Goal: Information Seeking & Learning: Learn about a topic

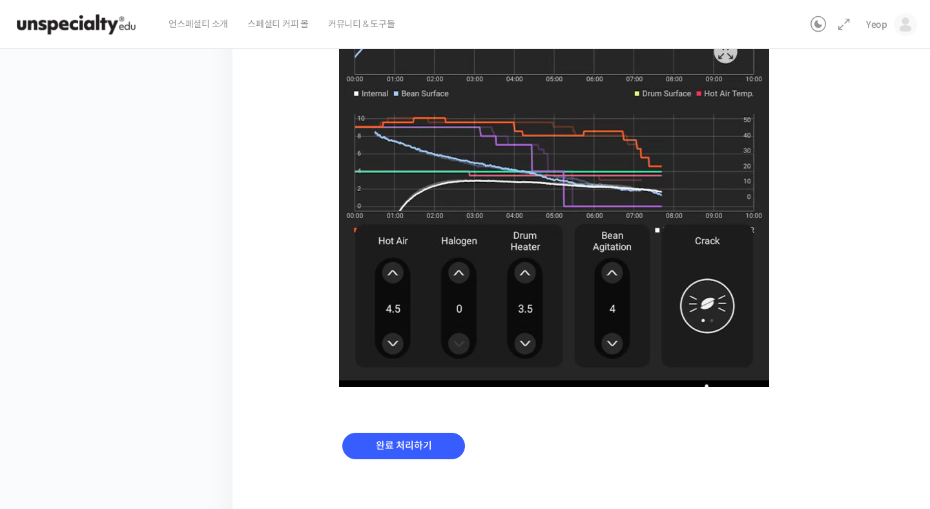
scroll to position [850, 0]
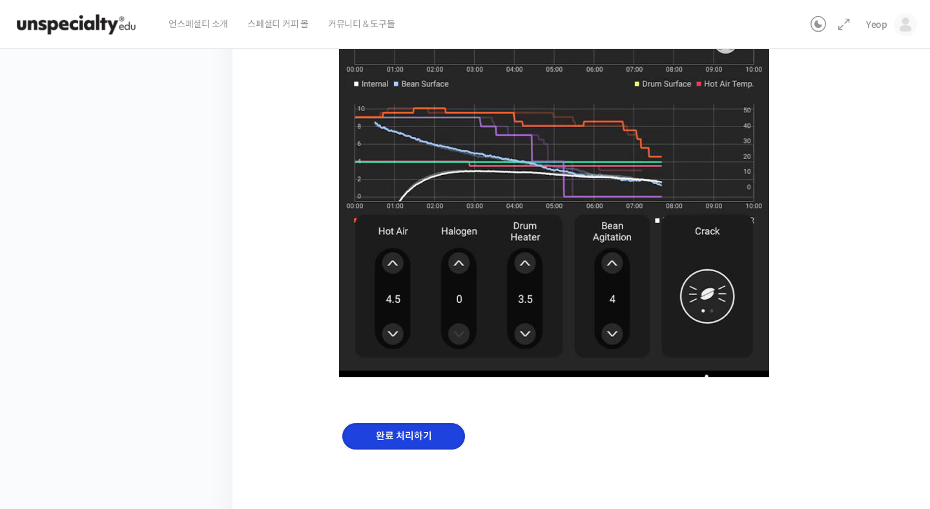
click at [372, 426] on input "완료 처리하기" at bounding box center [403, 436] width 123 height 26
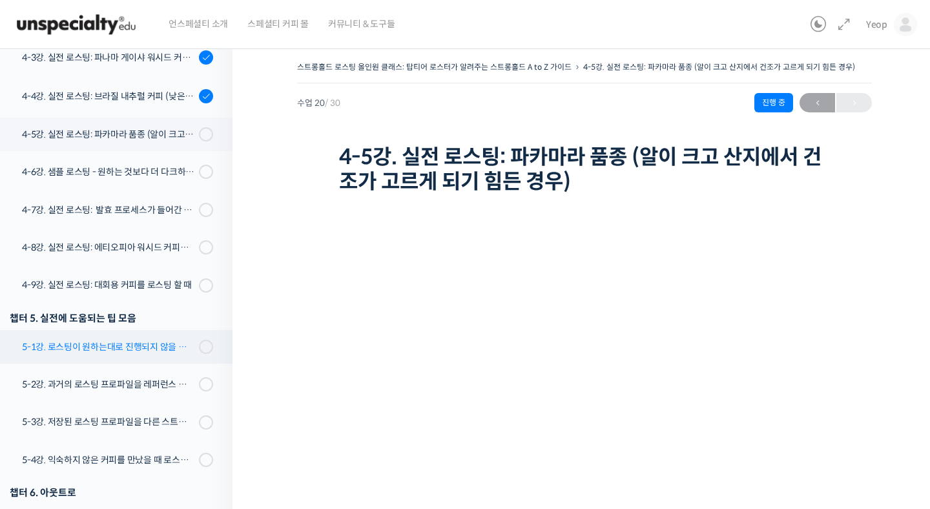
scroll to position [940, 0]
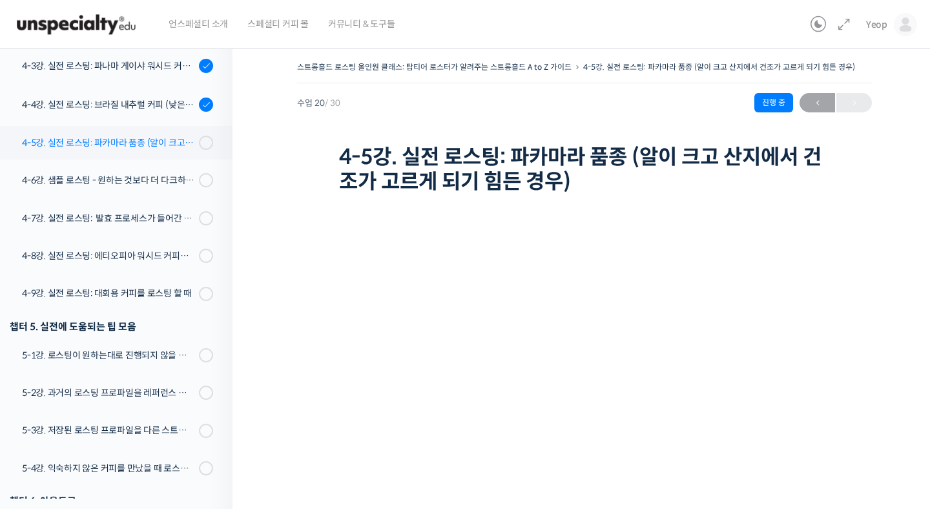
click at [164, 140] on div "4-5강. 실전 로스팅: 파카마라 품종 (알이 크고 산지에서 건조가 고르게 되기 힘든 경우)" at bounding box center [108, 143] width 173 height 14
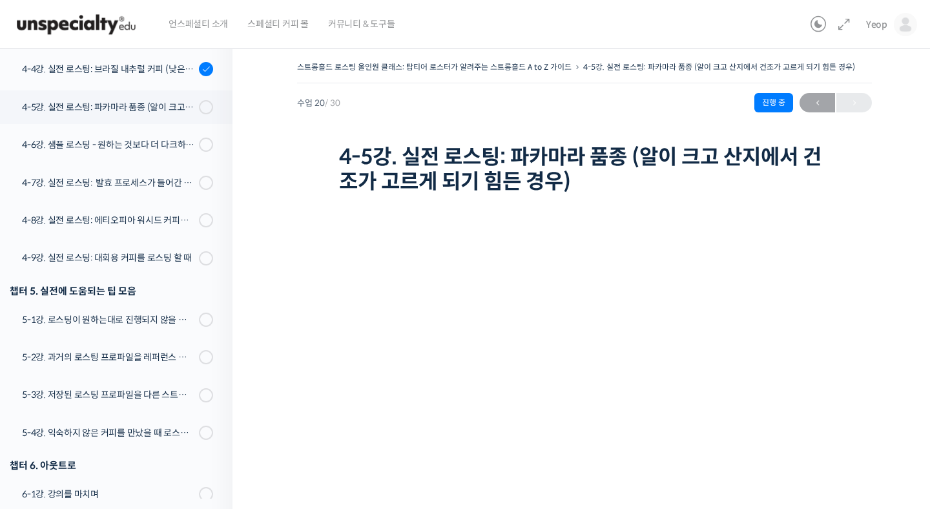
scroll to position [972, 0]
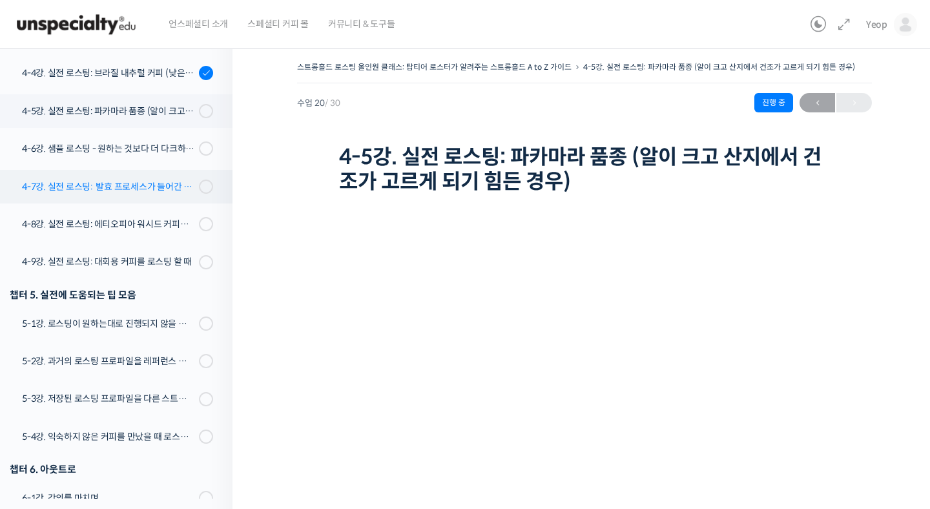
click at [149, 181] on div "4-7강. 실전 로스팅: 발효 프로세스가 들어간 커피를 필터용으로 로스팅 할 때" at bounding box center [108, 187] width 173 height 14
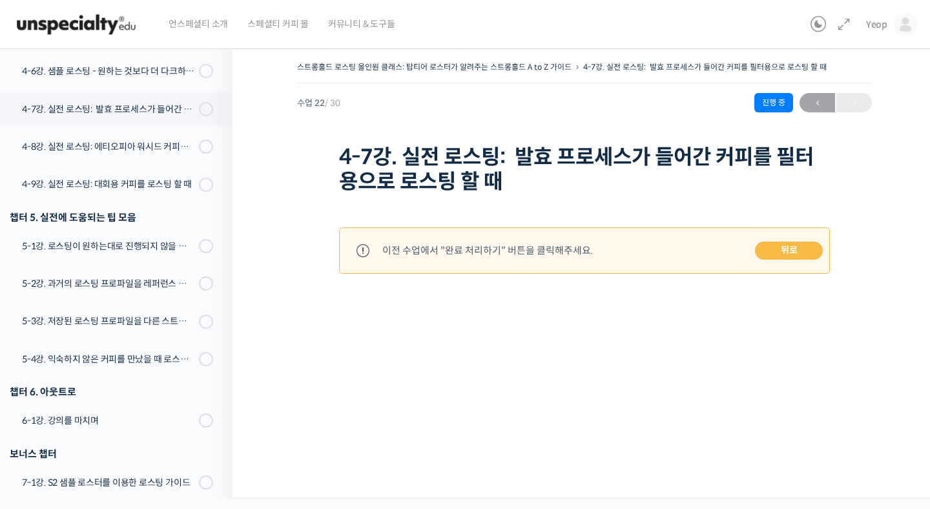
scroll to position [1044, 0]
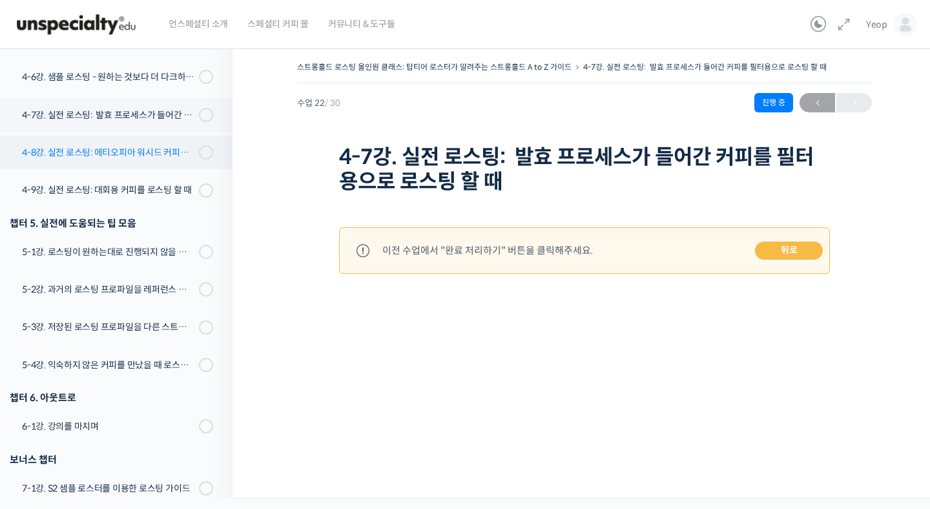
click at [169, 153] on div "4-8강. 실전 로스팅: 에티오피아 워시드 커피를 에스프레소용으로 로스팅 할 때" at bounding box center [108, 152] width 173 height 14
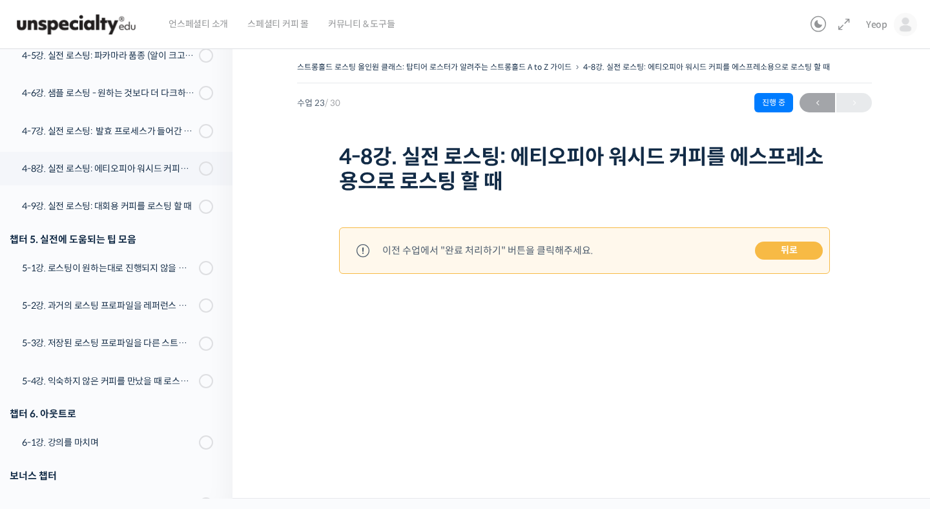
scroll to position [1027, 0]
click at [151, 208] on div "4-9강. 실전 로스팅: 대회용 커피를 로스팅 할 때" at bounding box center [108, 207] width 173 height 14
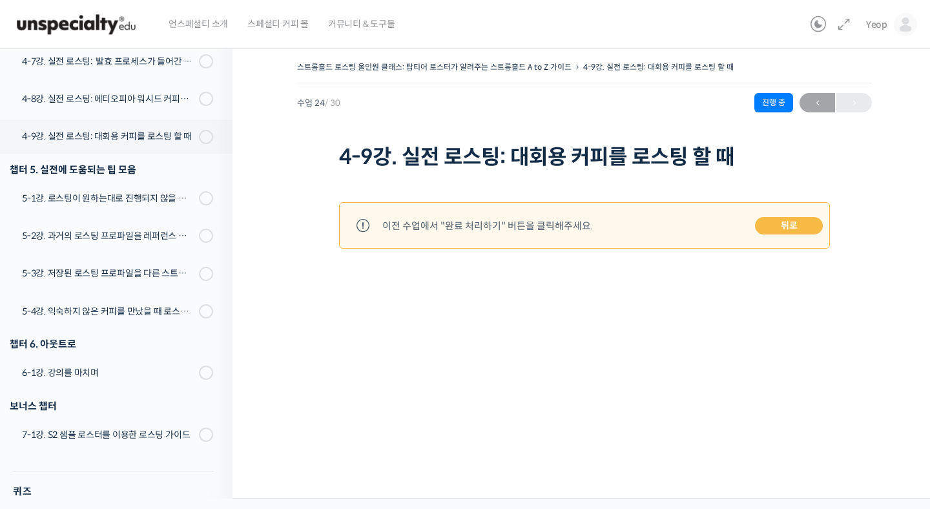
scroll to position [1148, 0]
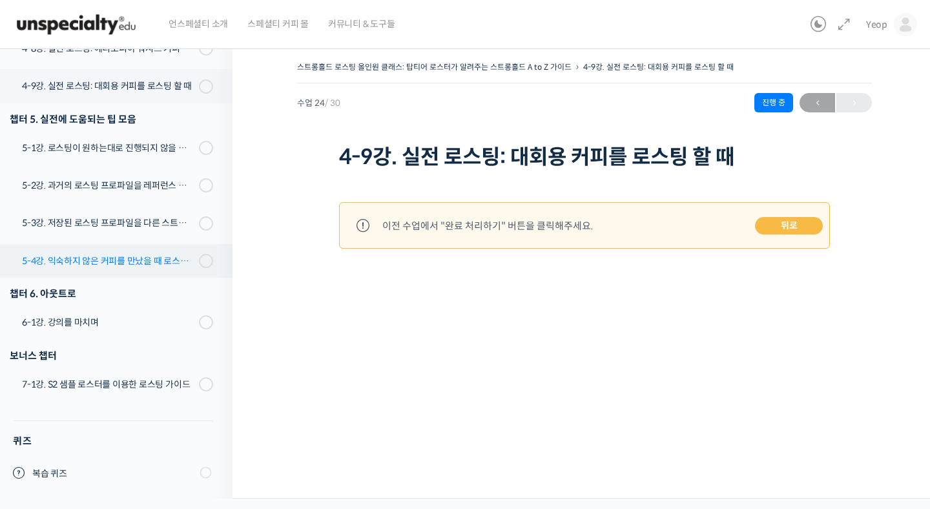
click at [135, 257] on div "5-4강. 익숙하지 않은 커피를 만났을 때 로스팅 전략 세우는 방법" at bounding box center [108, 261] width 173 height 14
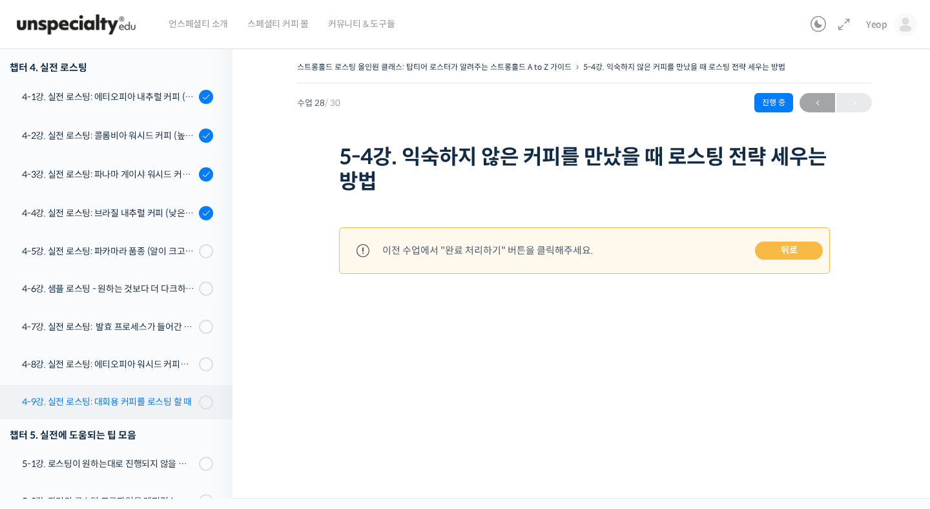
scroll to position [812, 0]
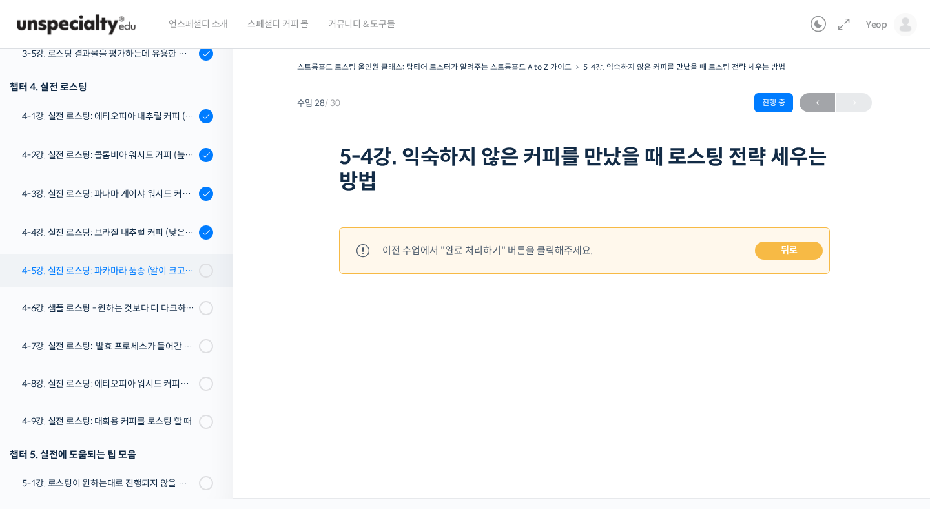
click at [160, 260] on link "4-5강. 실전 로스팅: 파카마라 품종 (알이 크고 산지에서 건조가 고르게 되기 힘든 경우)" at bounding box center [113, 271] width 239 height 34
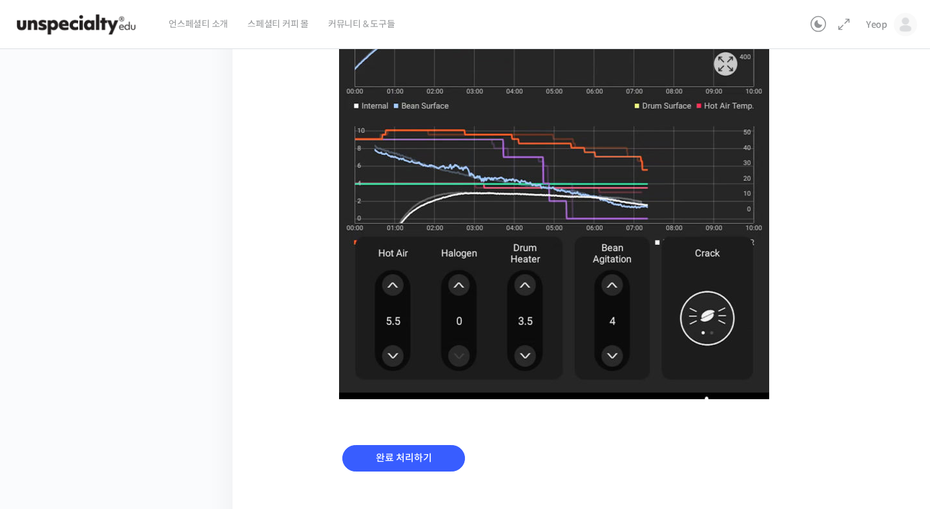
scroll to position [850, 0]
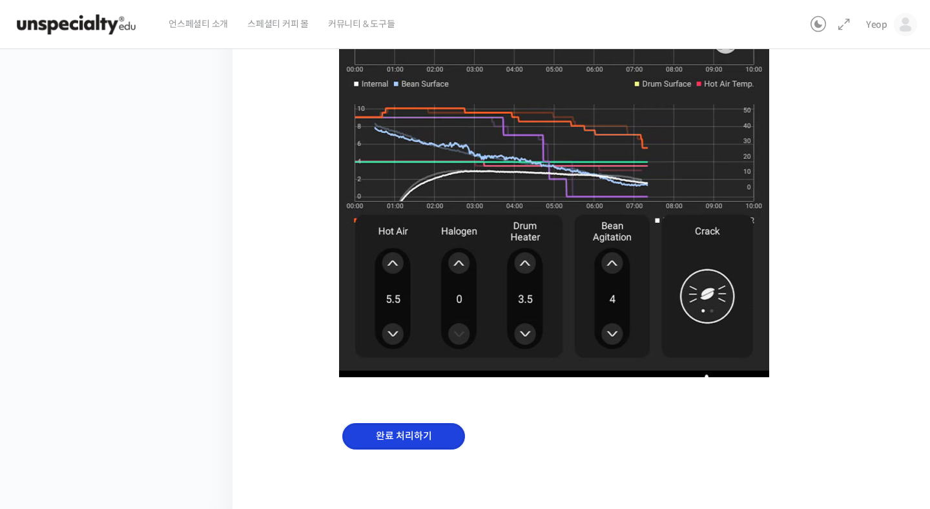
click at [390, 444] on input "완료 처리하기" at bounding box center [403, 436] width 123 height 26
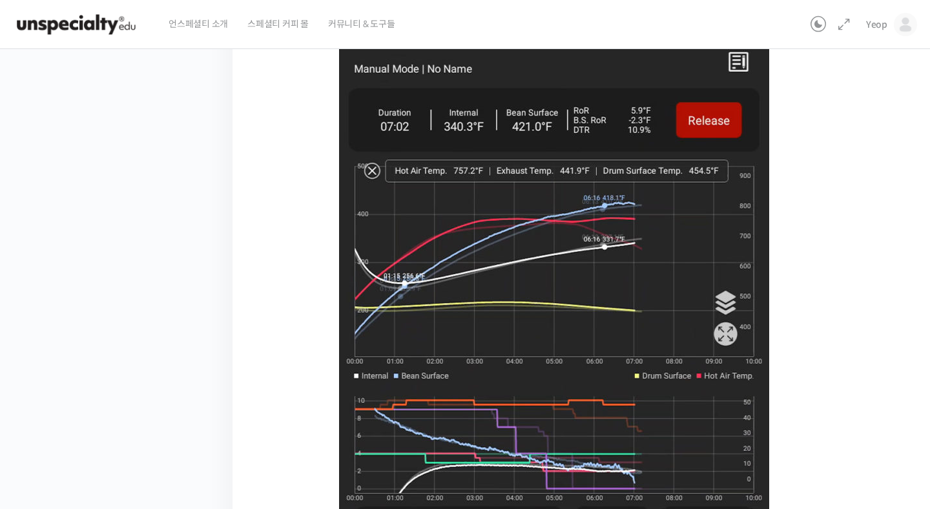
scroll to position [850, 0]
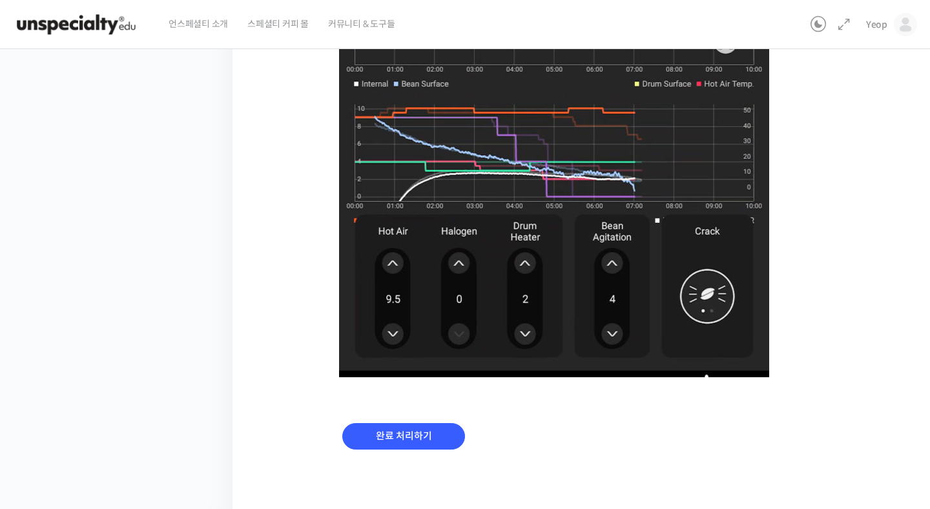
click at [395, 418] on div "완료 처리하기" at bounding box center [584, 447] width 491 height 74
click at [391, 423] on input "완료 처리하기" at bounding box center [403, 436] width 123 height 26
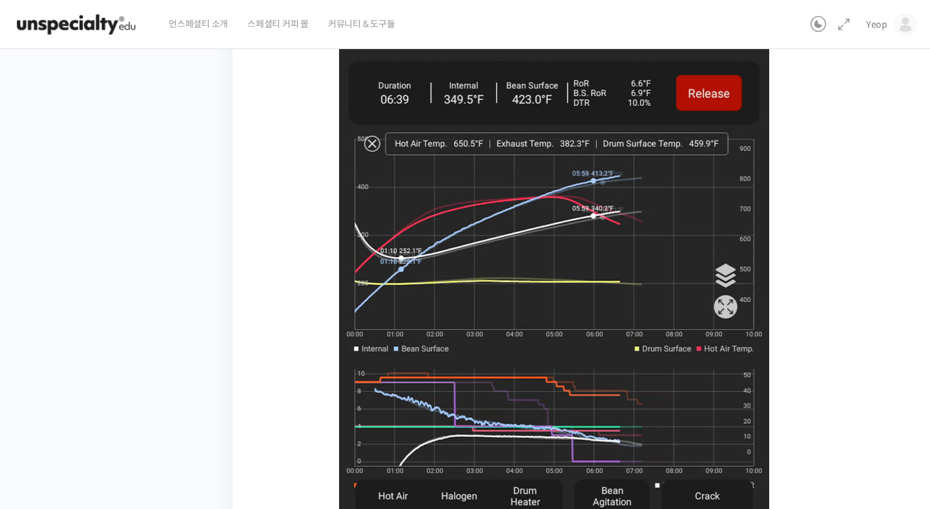
scroll to position [850, 0]
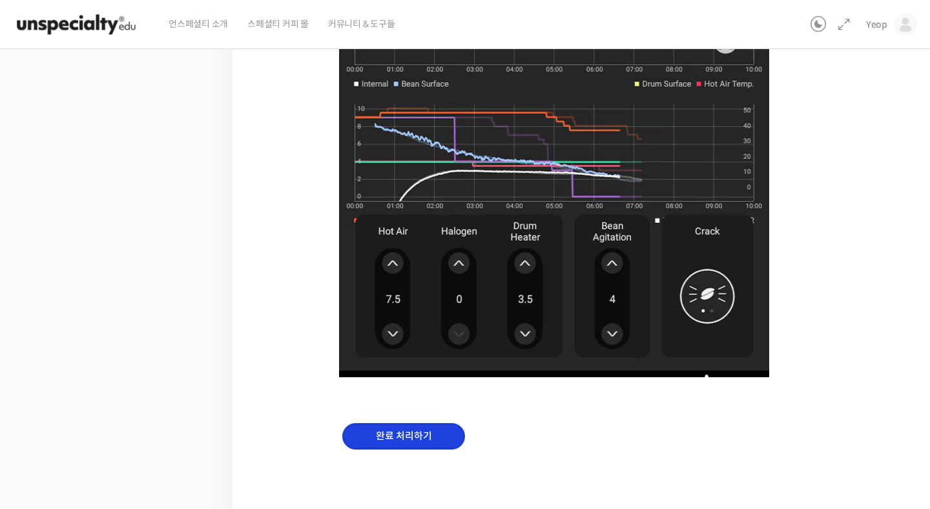
click at [384, 437] on input "완료 처리하기" at bounding box center [403, 436] width 123 height 26
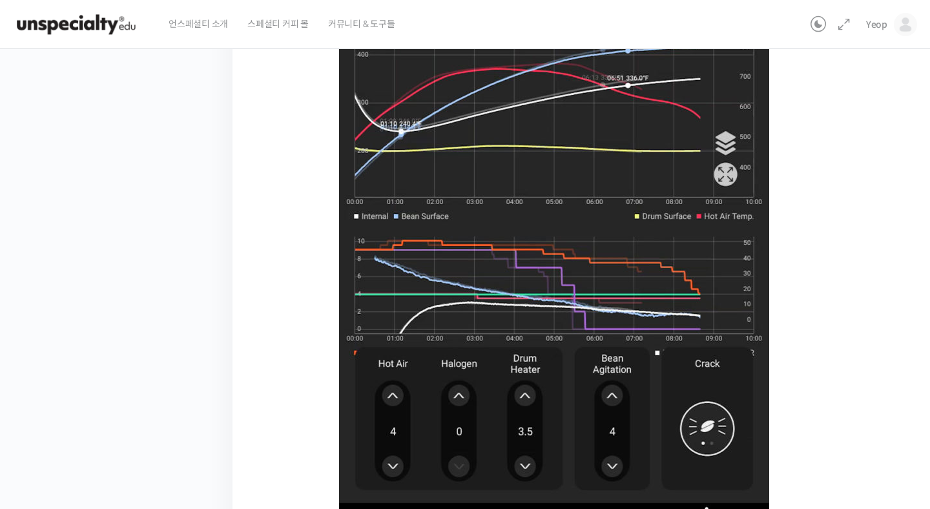
scroll to position [850, 0]
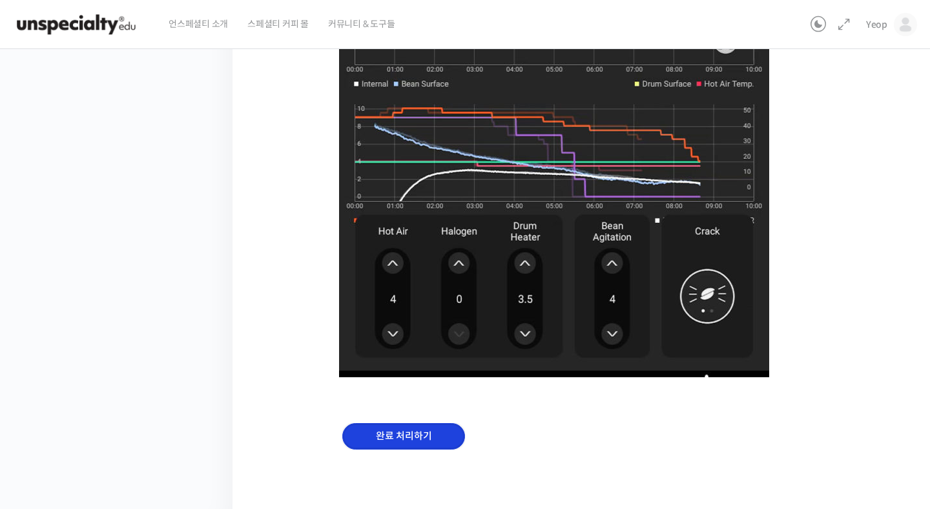
click at [375, 431] on input "완료 처리하기" at bounding box center [403, 436] width 123 height 26
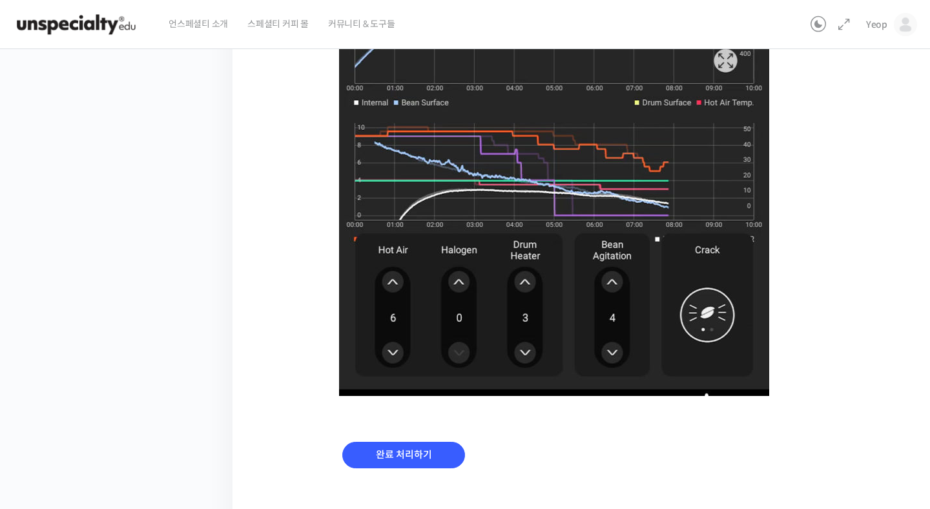
scroll to position [825, 0]
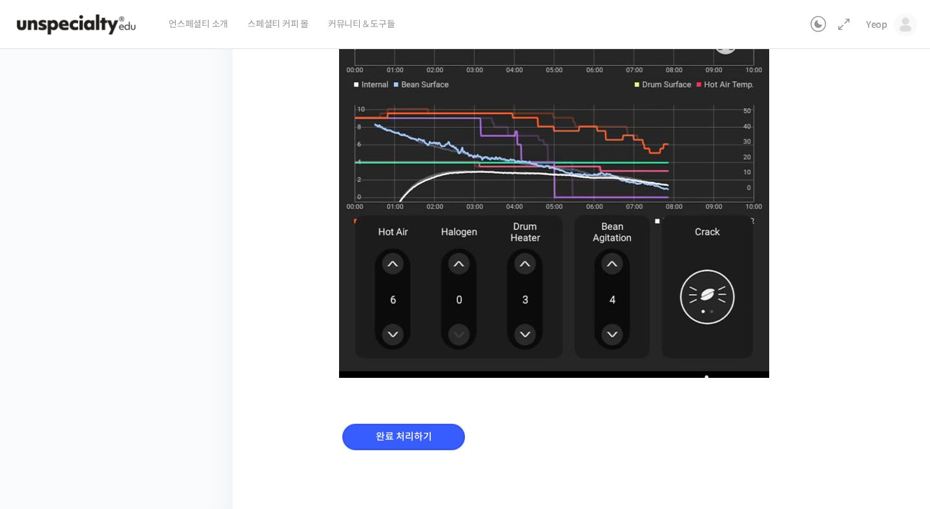
click at [375, 431] on input "완료 처리하기" at bounding box center [403, 437] width 123 height 26
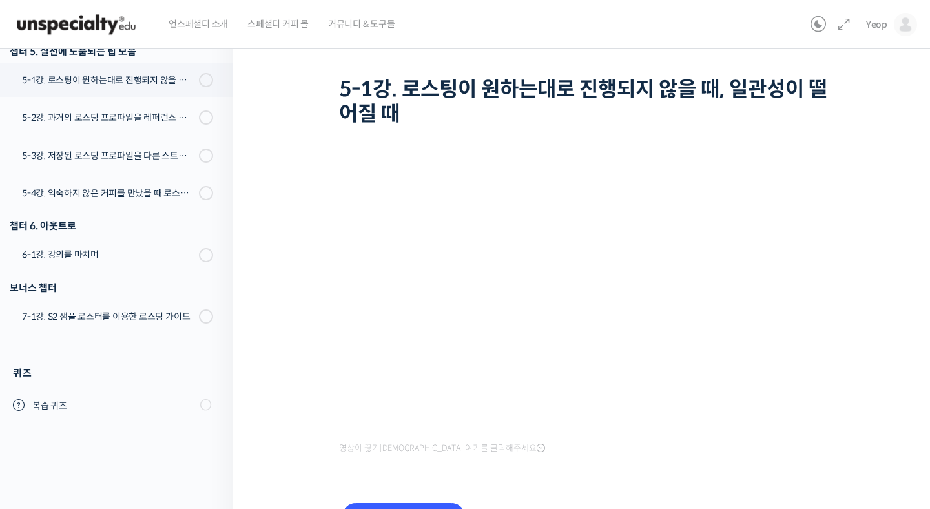
scroll to position [148, 0]
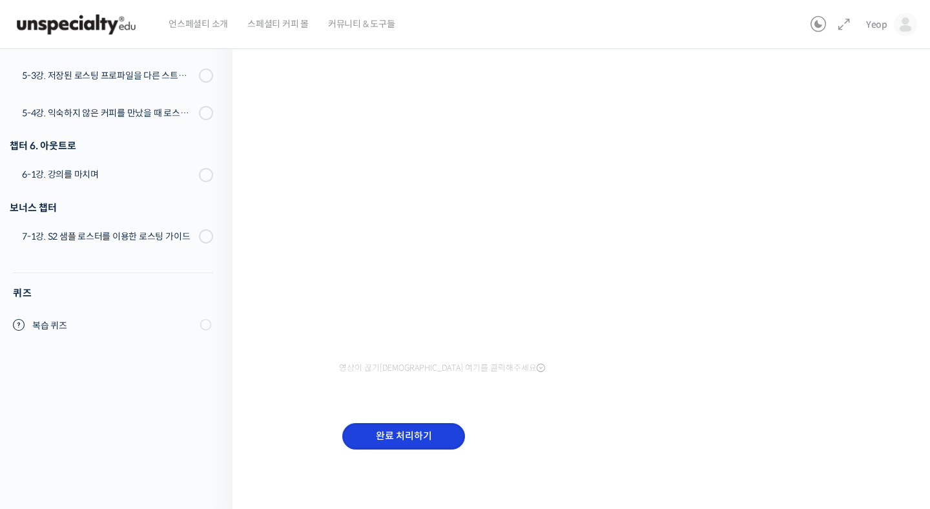
click at [384, 440] on input "완료 처리하기" at bounding box center [403, 436] width 123 height 26
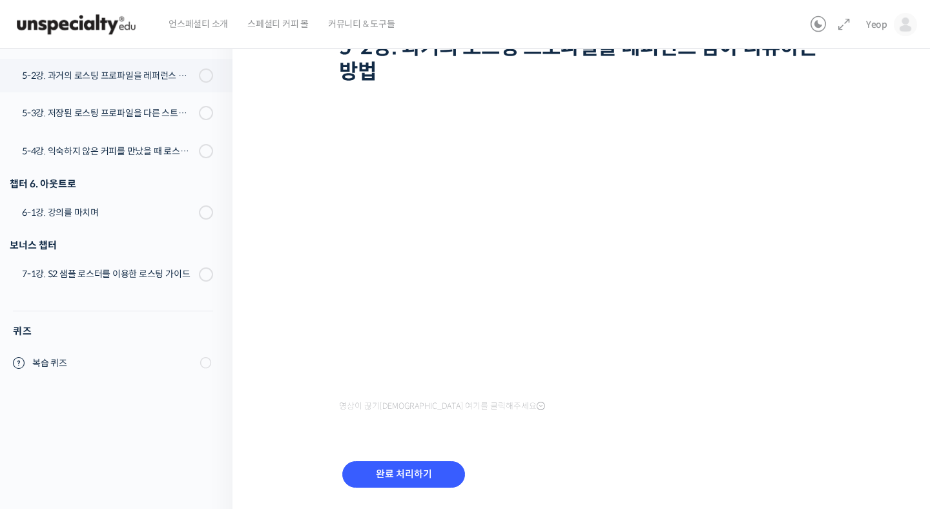
scroll to position [111, 0]
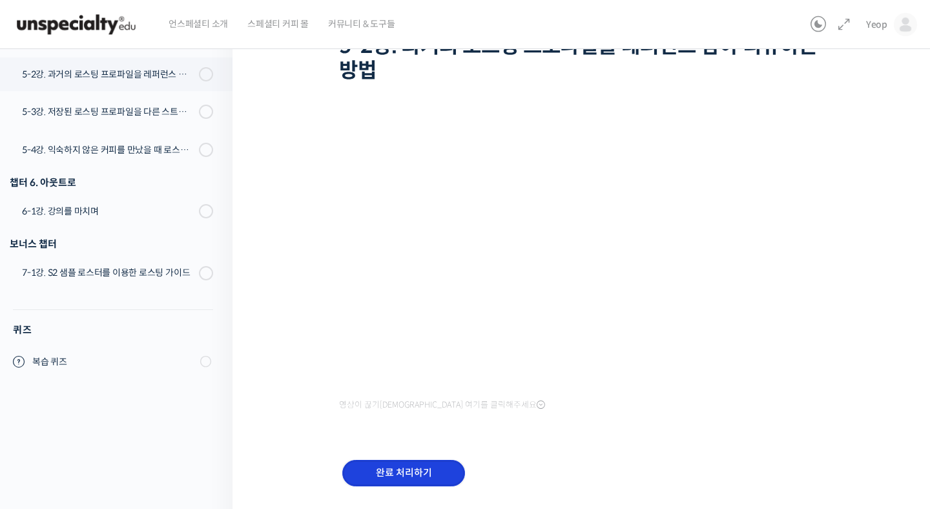
click at [388, 472] on input "완료 처리하기" at bounding box center [403, 473] width 123 height 26
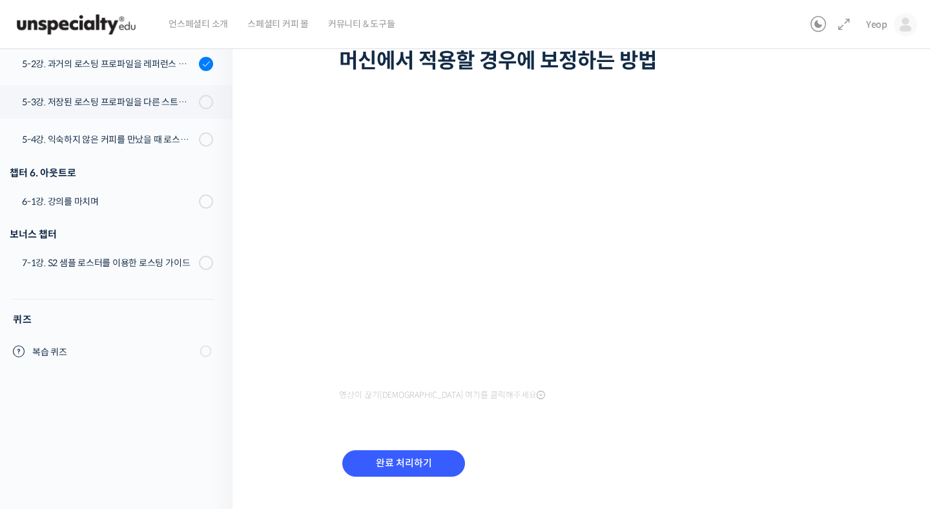
scroll to position [126, 0]
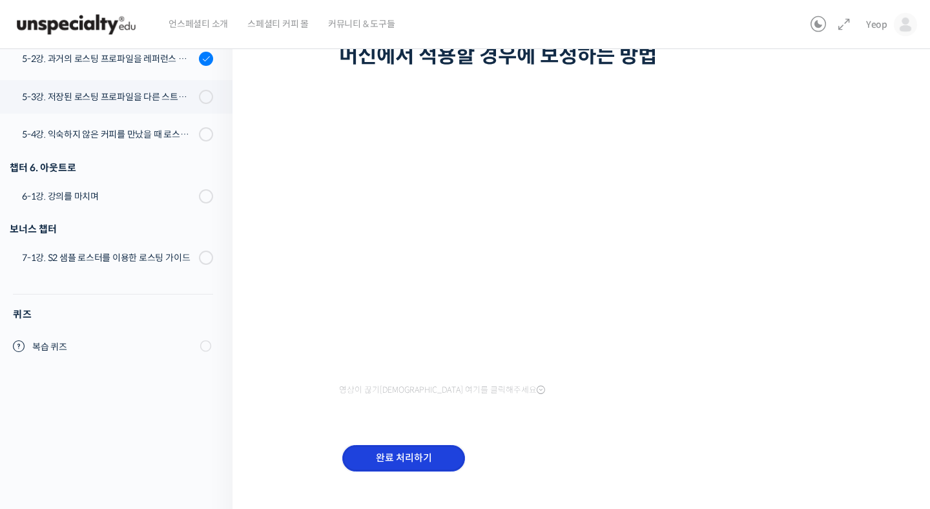
click at [391, 463] on input "완료 처리하기" at bounding box center [403, 458] width 123 height 26
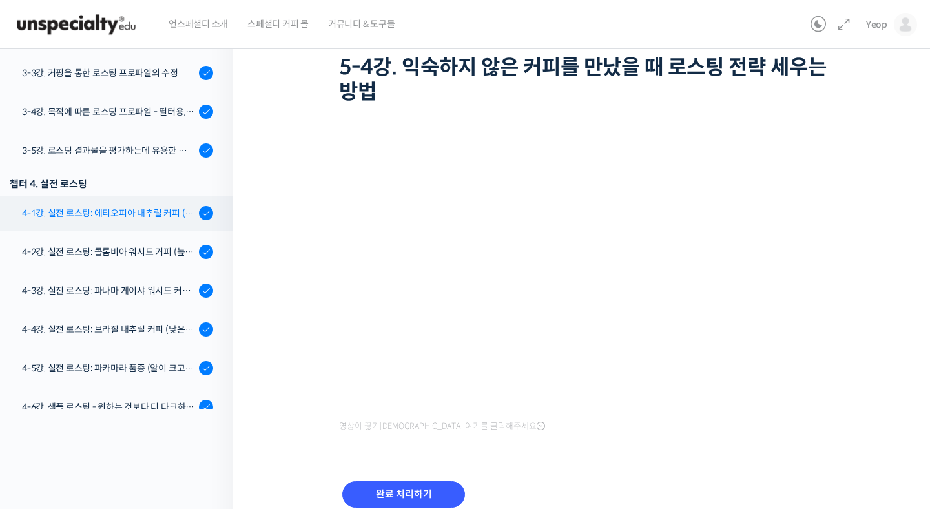
scroll to position [629, 0]
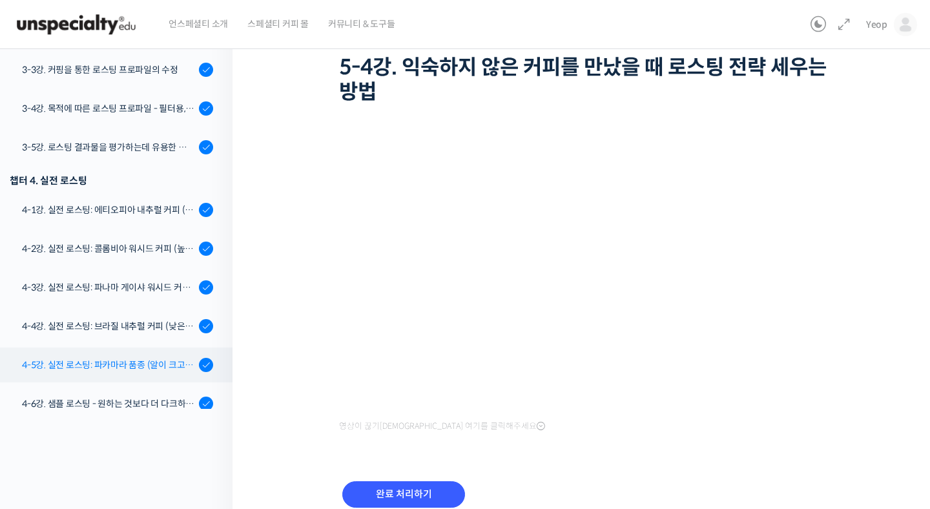
click at [133, 361] on div "4-5강. 실전 로스팅: 파카마라 품종 (알이 크고 산지에서 건조가 고르게 되기 힘든 경우)" at bounding box center [108, 365] width 173 height 14
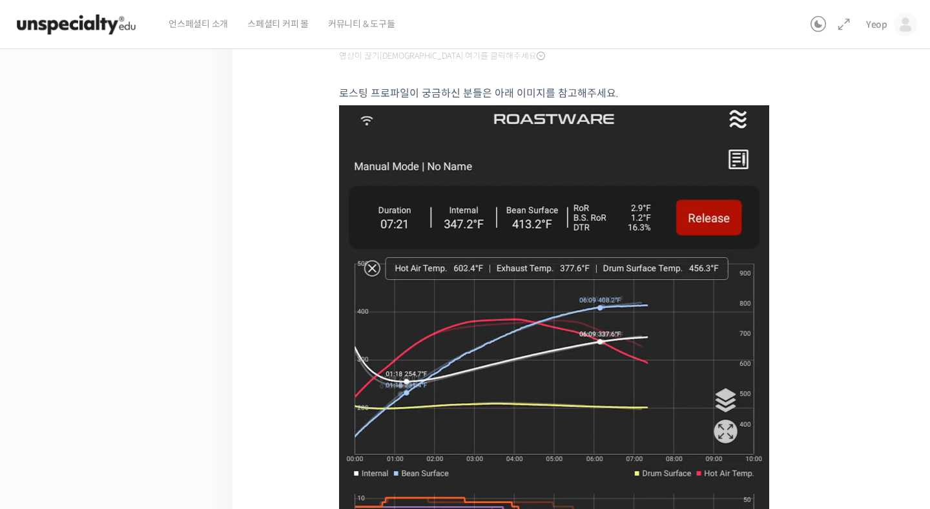
scroll to position [469, 0]
